Goal: Navigation & Orientation: Find specific page/section

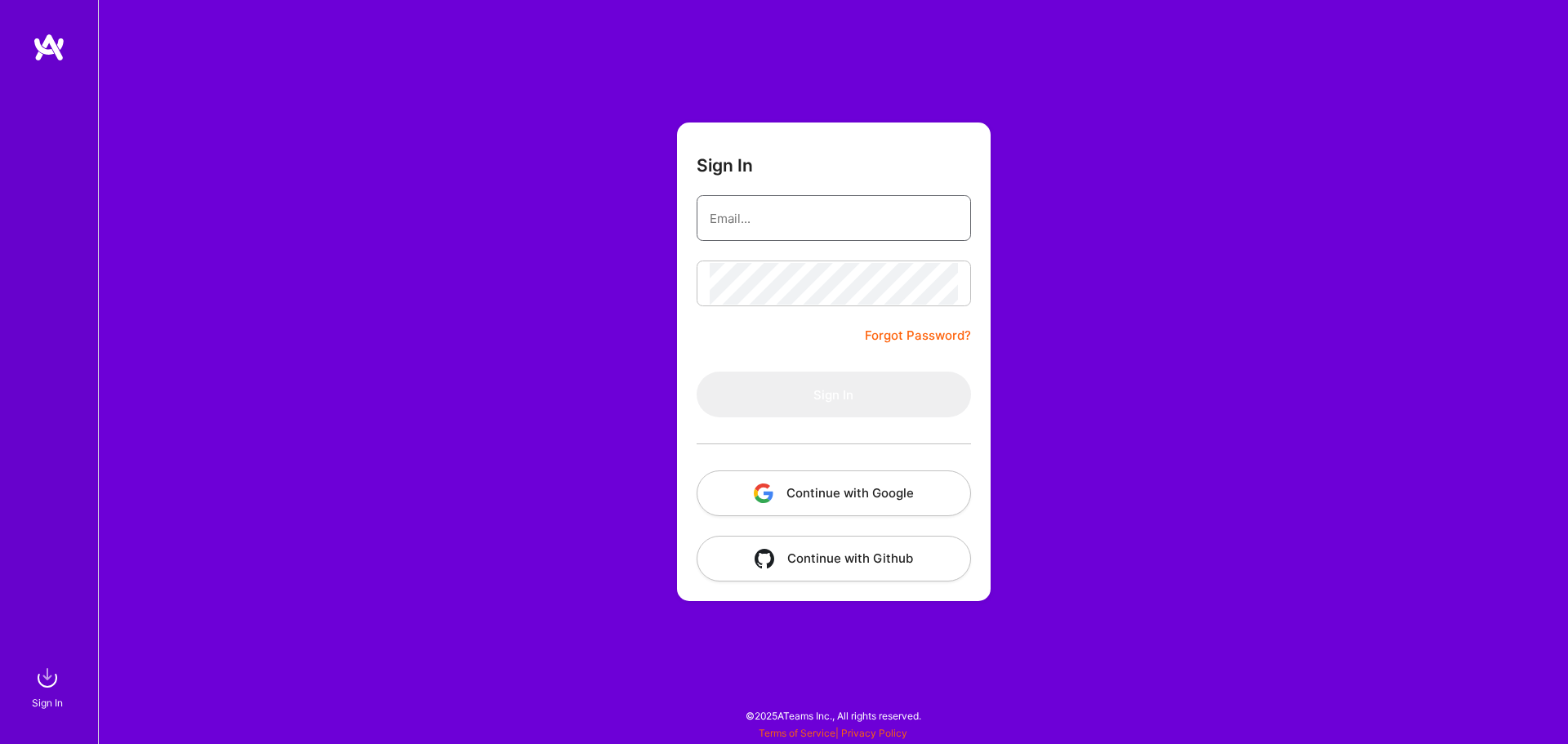
type input "[EMAIL_ADDRESS][DOMAIN_NAME]"
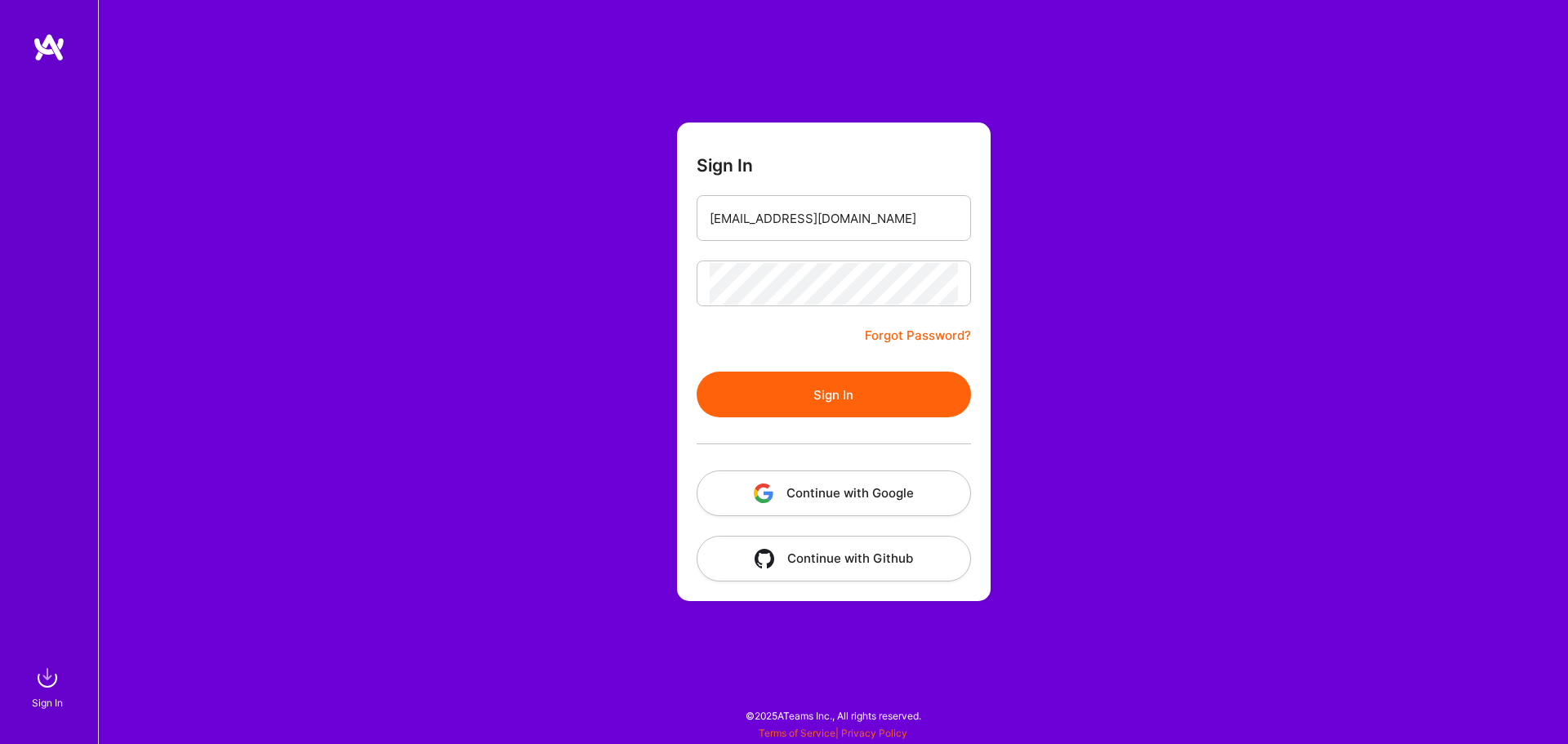
click at [854, 495] on button "Continue with Google" at bounding box center [834, 493] width 275 height 46
click at [871, 391] on button "Sign In" at bounding box center [834, 395] width 275 height 46
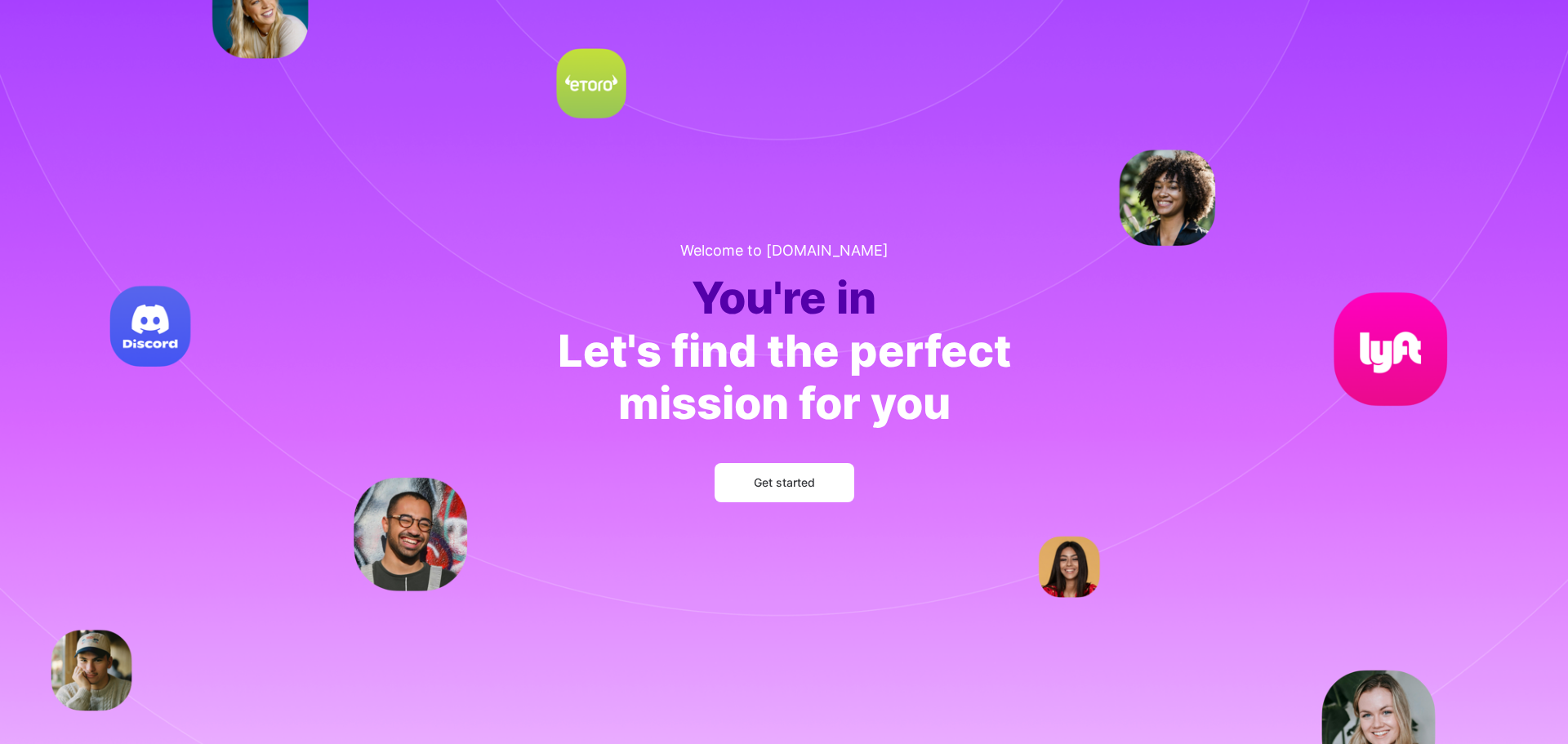
click at [777, 485] on span "Get started" at bounding box center [784, 482] width 62 height 16
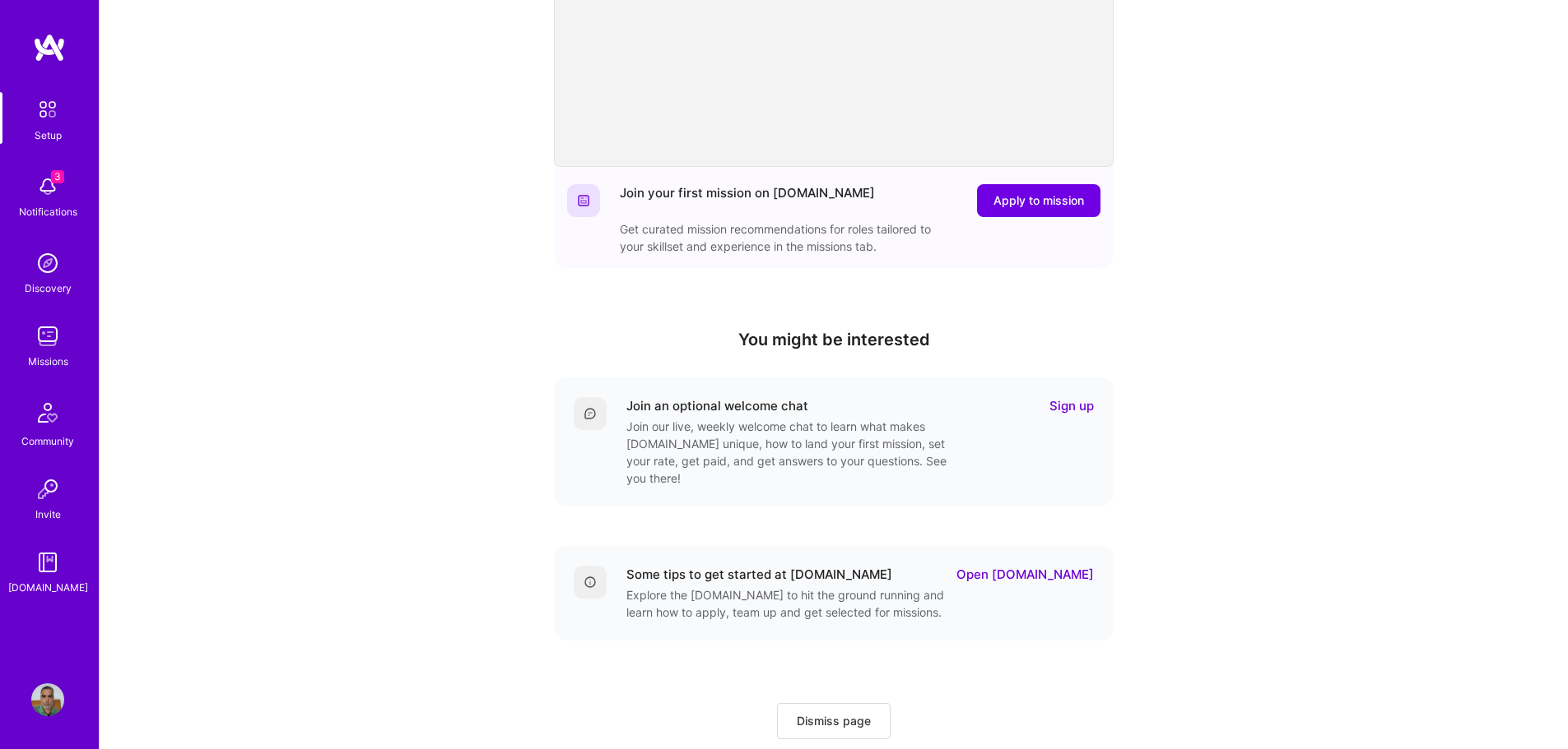
scroll to position [316, 0]
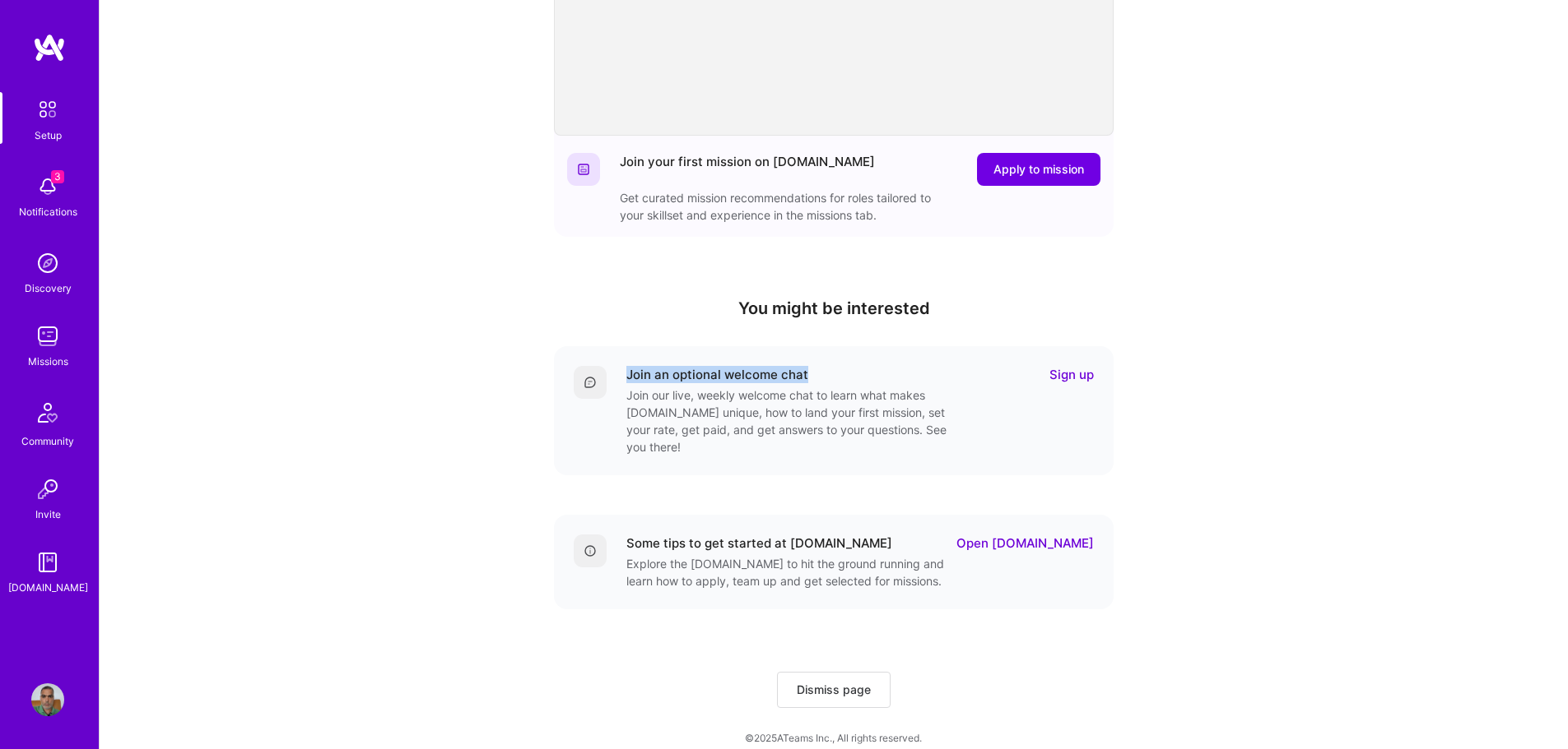
drag, startPoint x: 627, startPoint y: 371, endPoint x: 905, endPoint y: 375, distance: 278.0
click at [905, 375] on div "Join an optional welcome chat Sign up" at bounding box center [860, 374] width 467 height 17
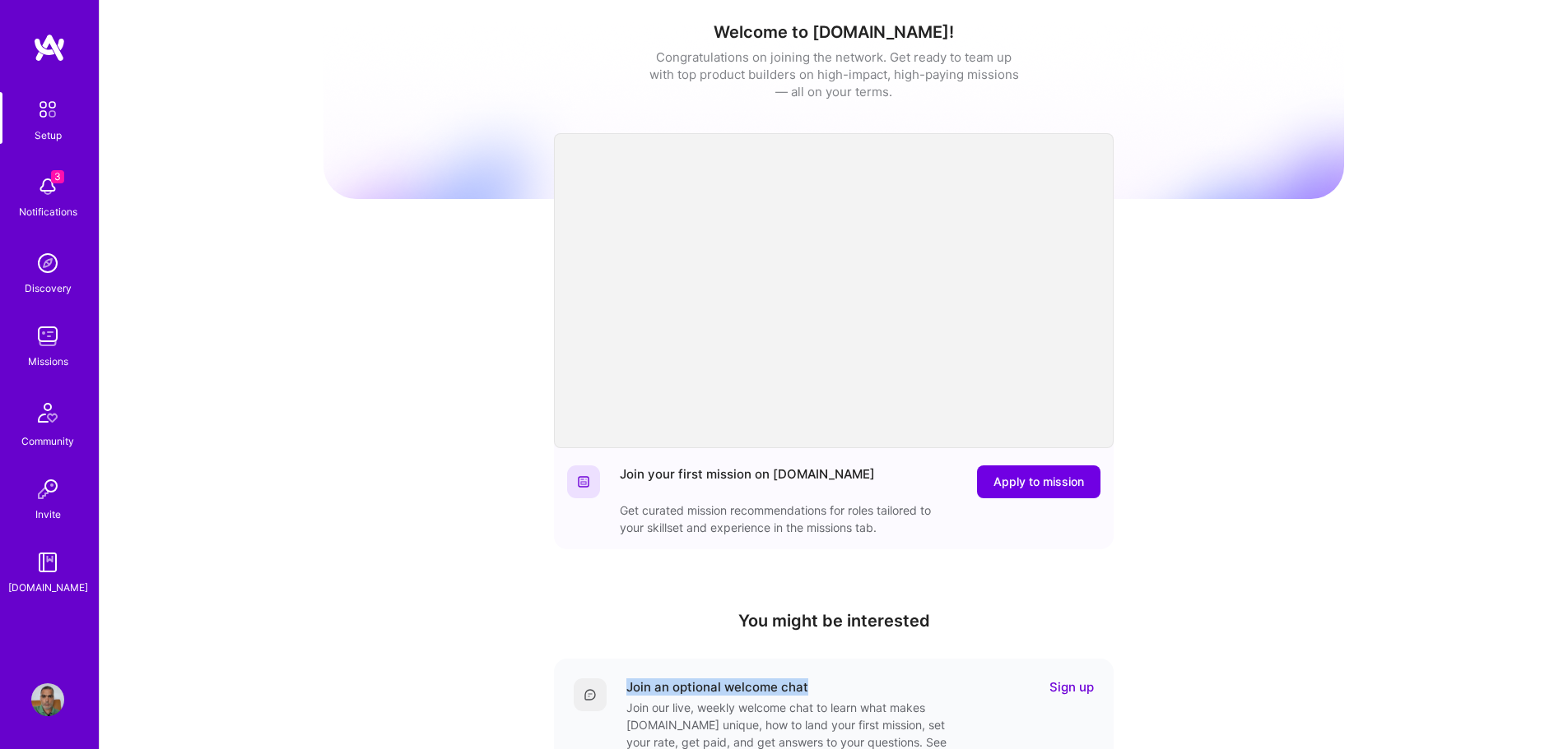
scroll to position [0, 0]
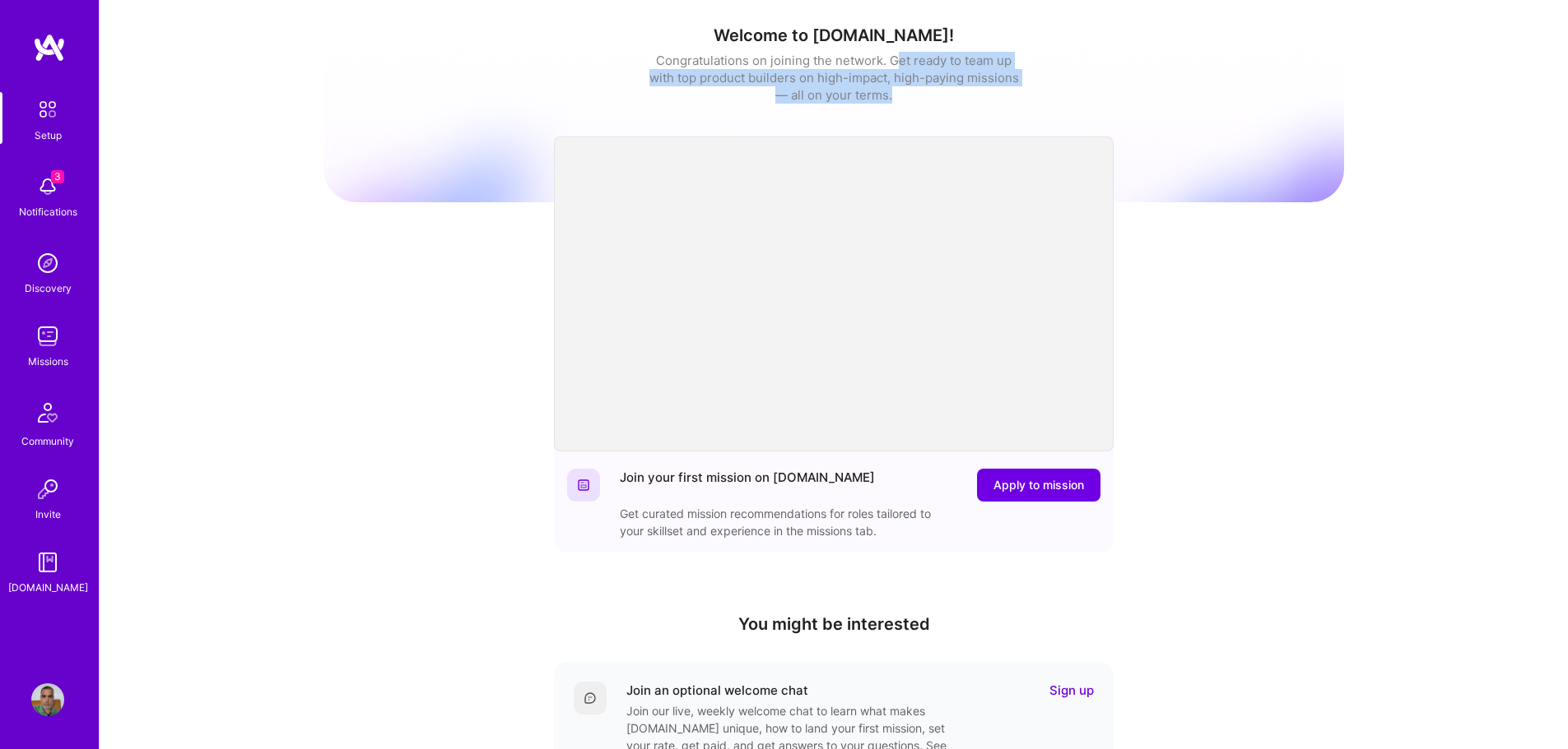
drag, startPoint x: 893, startPoint y: 63, endPoint x: 950, endPoint y: 108, distance: 72.6
click at [949, 107] on div "Welcome to [DOMAIN_NAME]! Congratulations on joining the network. Get ready to …" at bounding box center [833, 97] width 1020 height 144
